Goal: Information Seeking & Learning: Learn about a topic

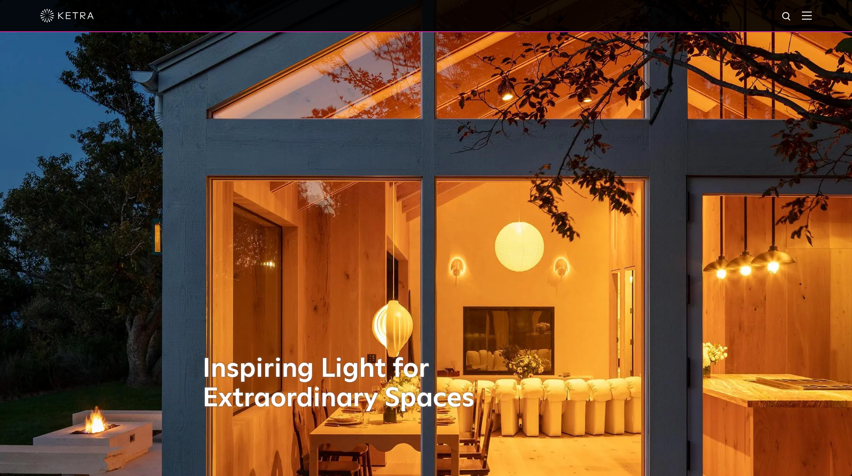
click at [812, 15] on img at bounding box center [807, 15] width 10 height 8
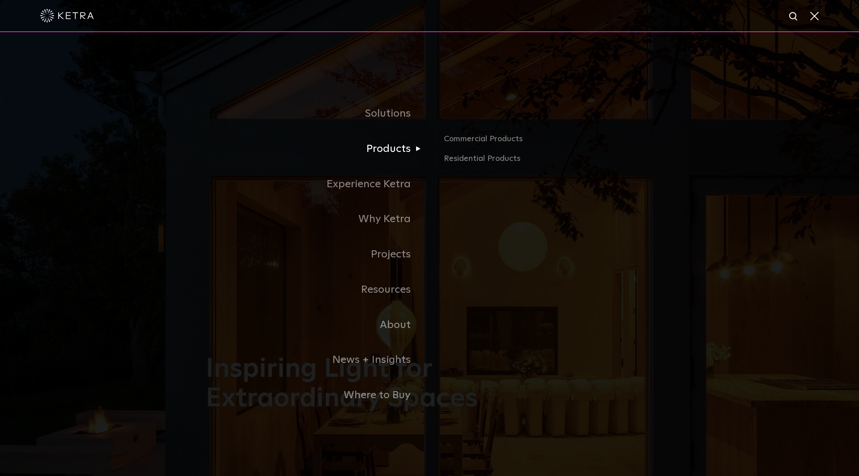
click at [394, 152] on link "Products" at bounding box center [318, 148] width 224 height 35
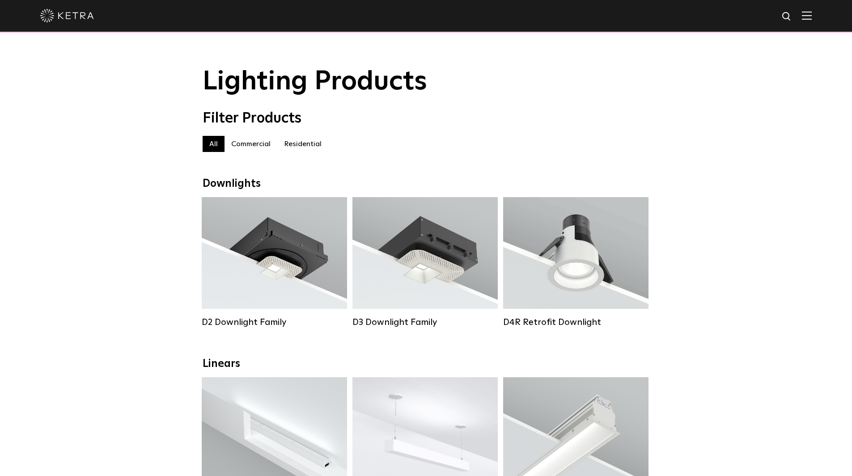
click at [303, 146] on label "Residential" at bounding box center [302, 144] width 51 height 16
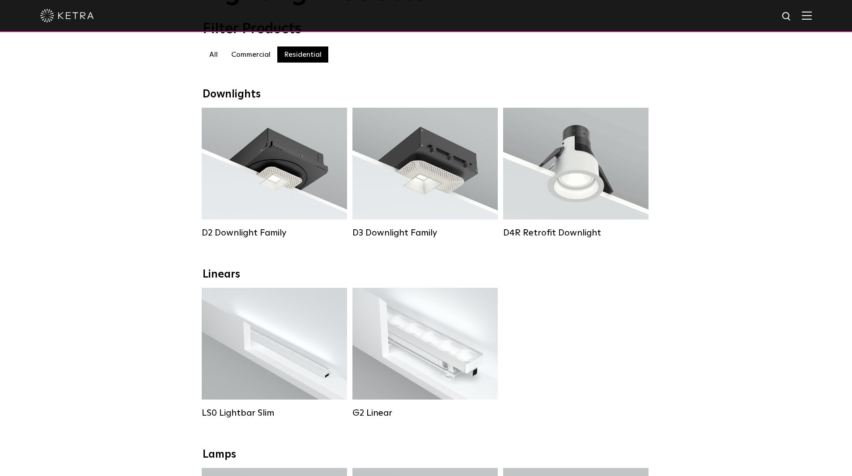
scroll to position [45, 0]
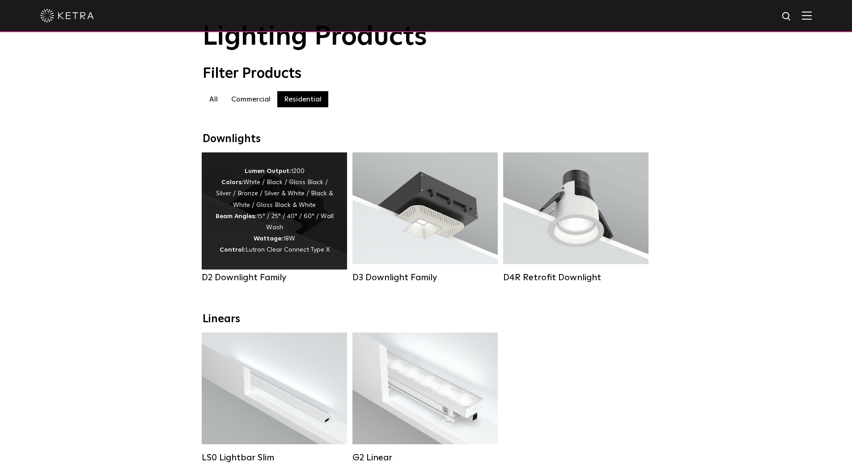
click at [309, 228] on div "Lumen Output: 1200 Colors: White / Black / Gloss Black / Silver / Bronze / Silv…" at bounding box center [274, 211] width 118 height 90
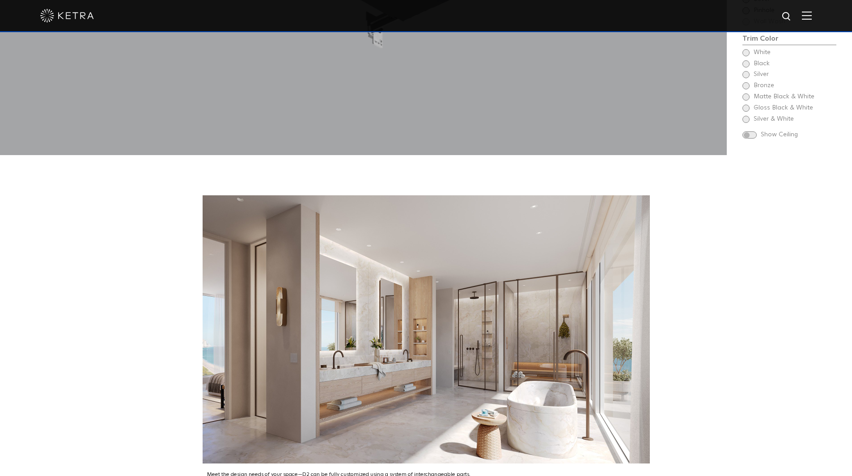
scroll to position [1073, 0]
